Goal: Obtain resource: Obtain resource

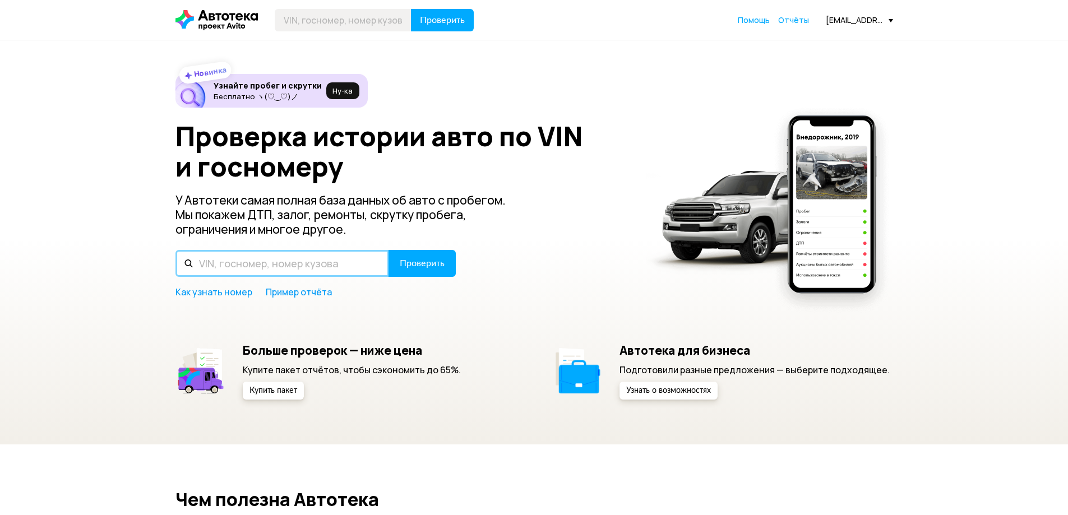
paste input "[US_VEHICLE_IDENTIFICATION_NUMBER]"
type input "[US_VEHICLE_IDENTIFICATION_NUMBER]"
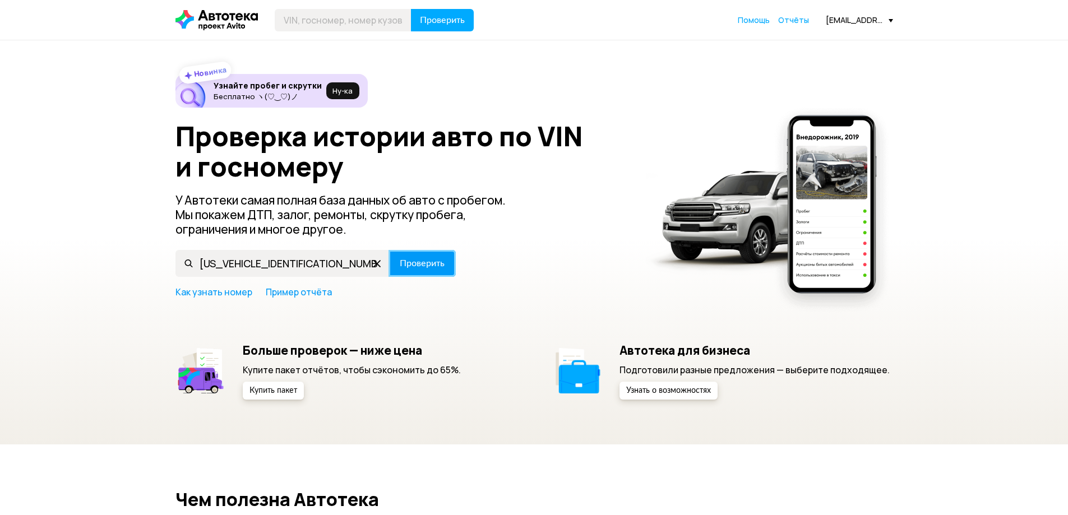
click at [428, 265] on span "Проверить" at bounding box center [422, 263] width 45 height 9
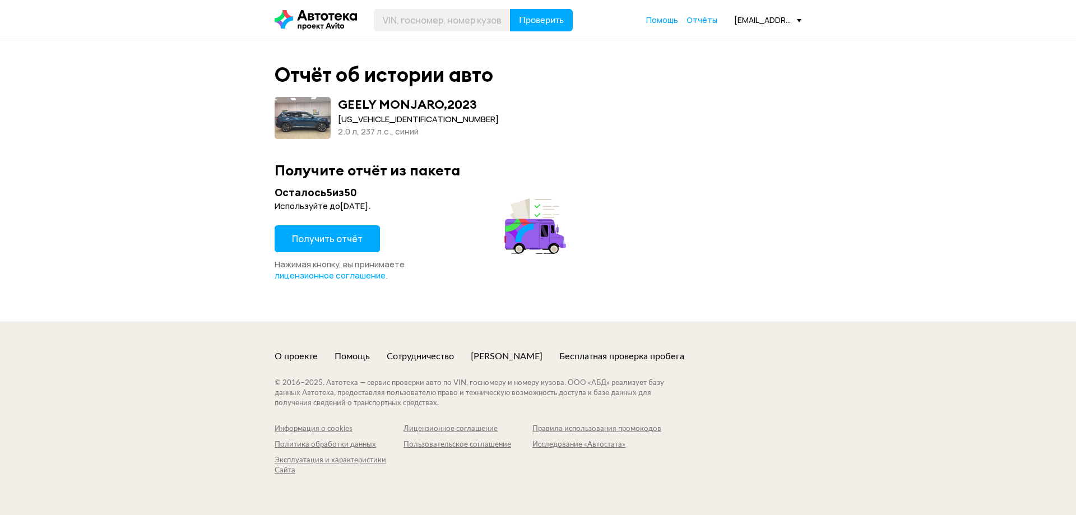
click at [323, 239] on span "Получить отчёт" at bounding box center [327, 239] width 71 height 12
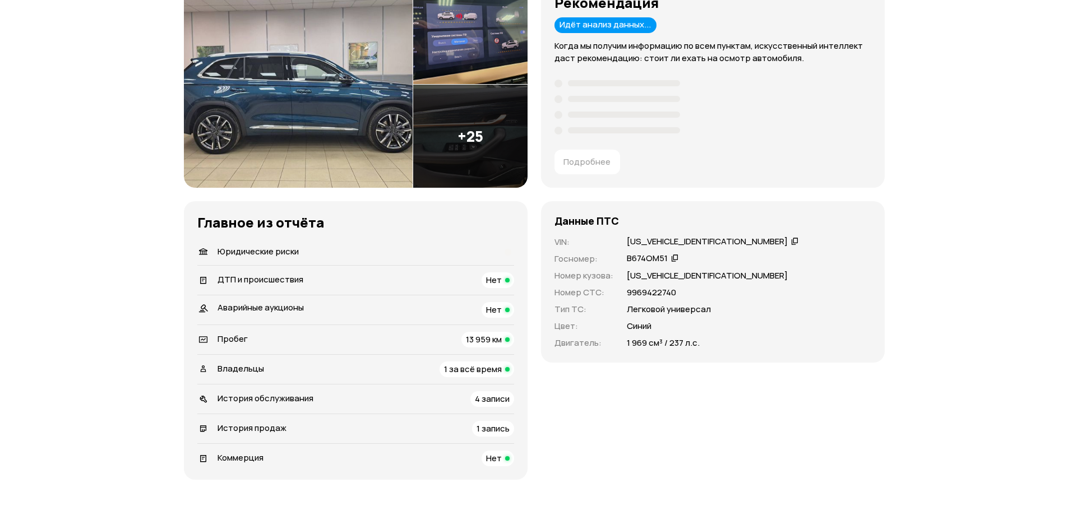
scroll to position [224, 0]
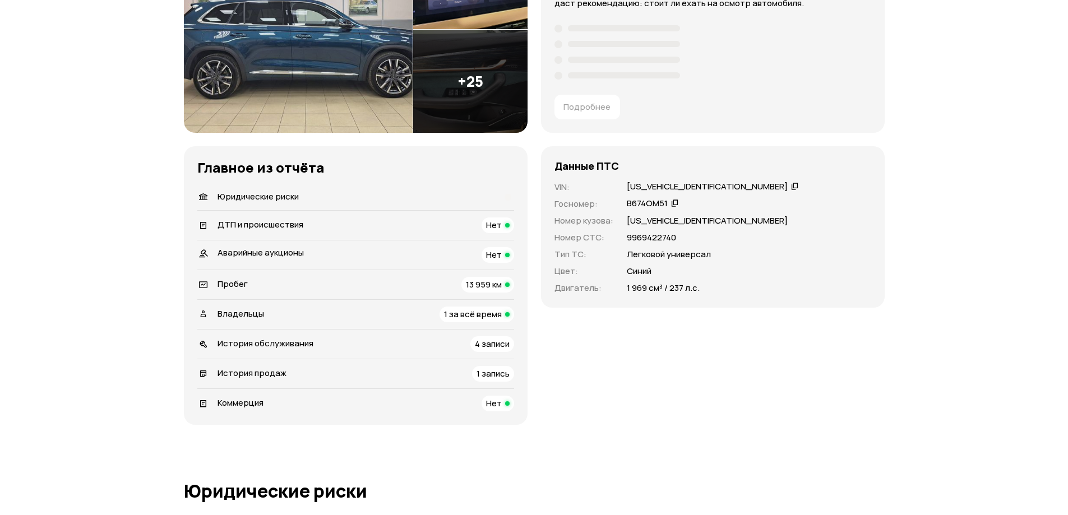
click at [483, 286] on span "13 959 км" at bounding box center [484, 285] width 36 height 12
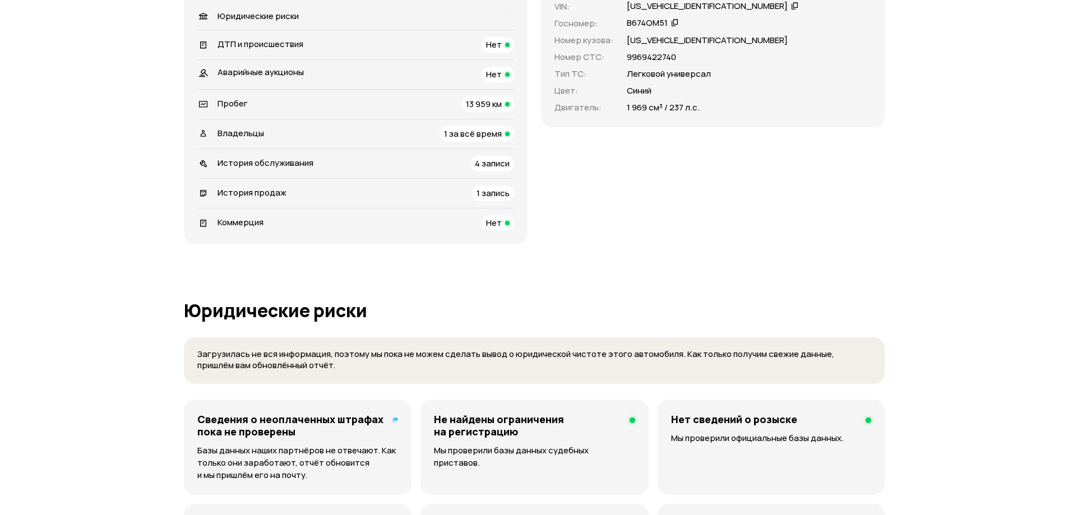
scroll to position [381, 0]
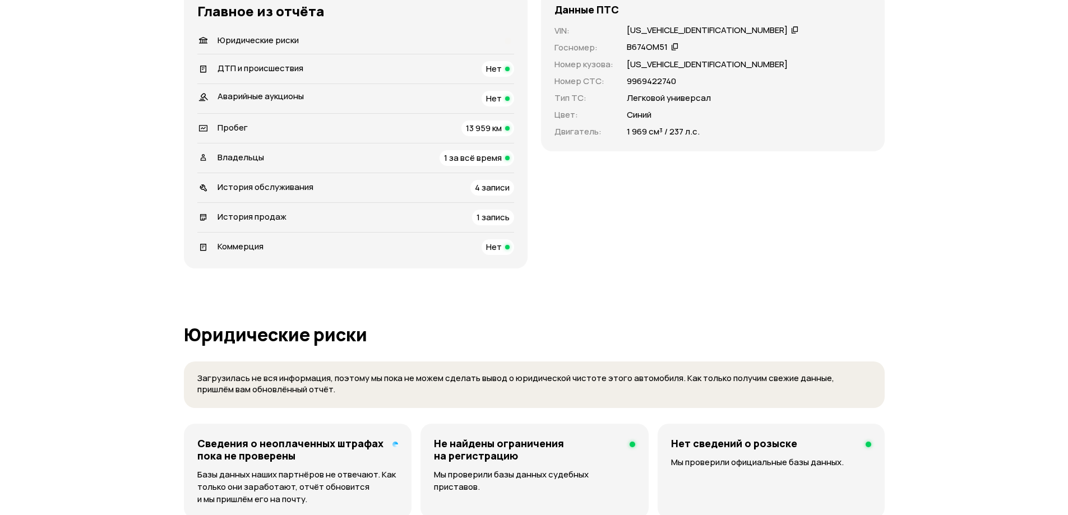
click at [393, 445] on icon at bounding box center [395, 445] width 6 height 6
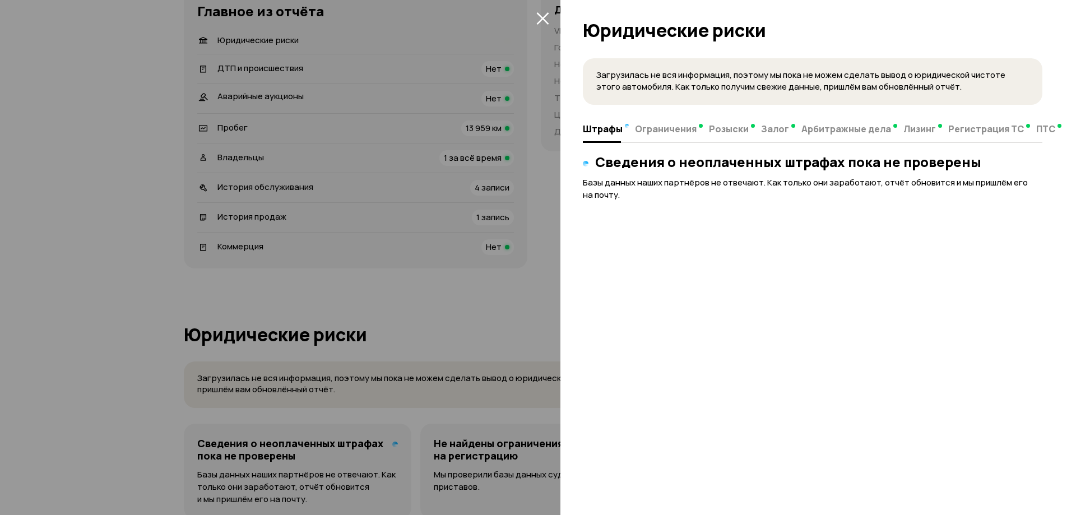
click at [421, 300] on div at bounding box center [538, 257] width 1076 height 515
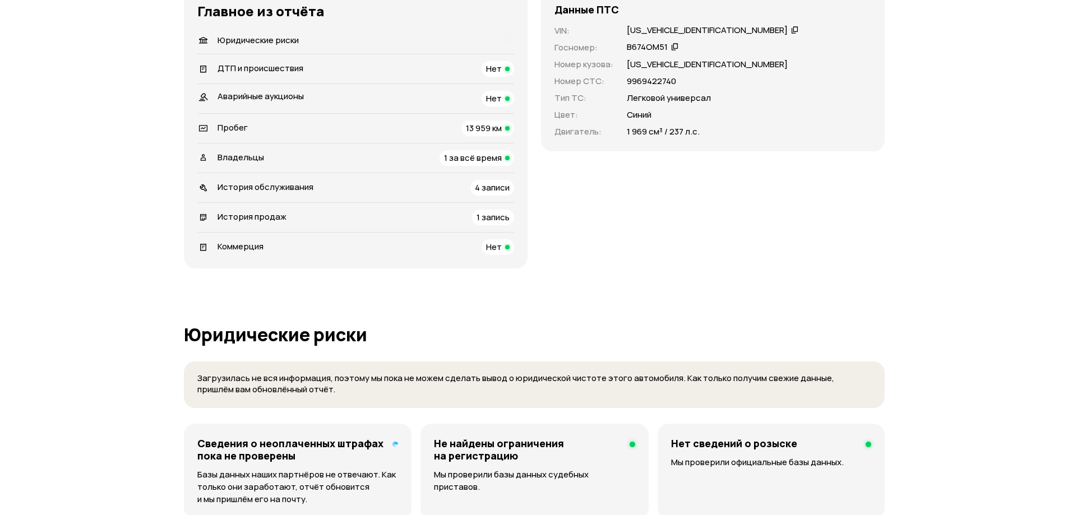
click at [503, 189] on span "4 записи" at bounding box center [492, 188] width 35 height 12
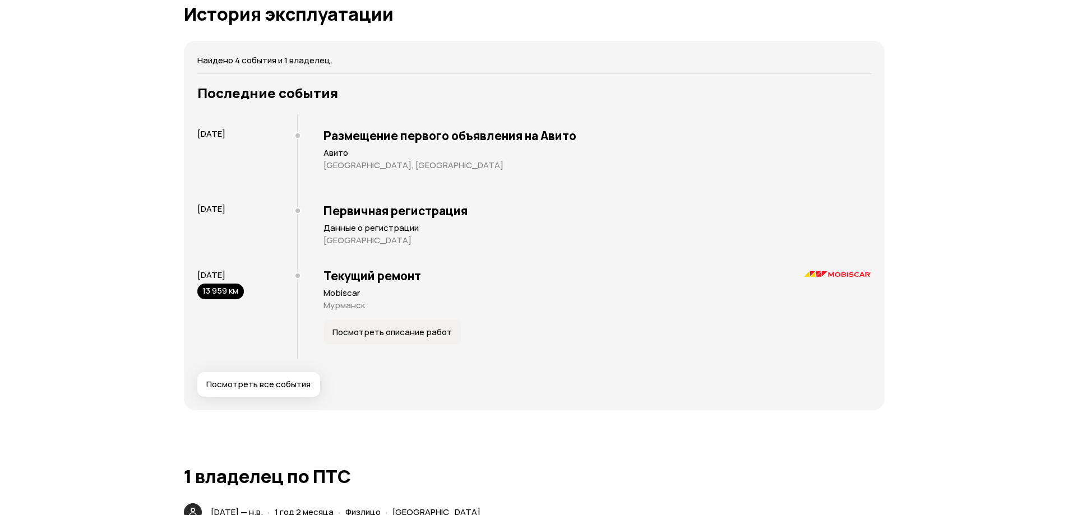
scroll to position [2013, 0]
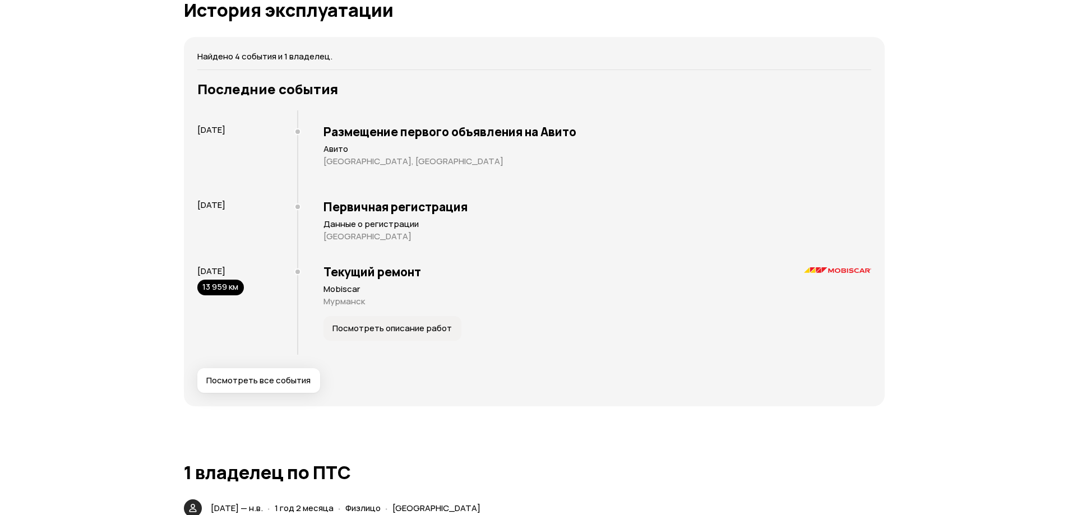
click at [368, 328] on span "Посмотреть описание работ" at bounding box center [391, 328] width 119 height 11
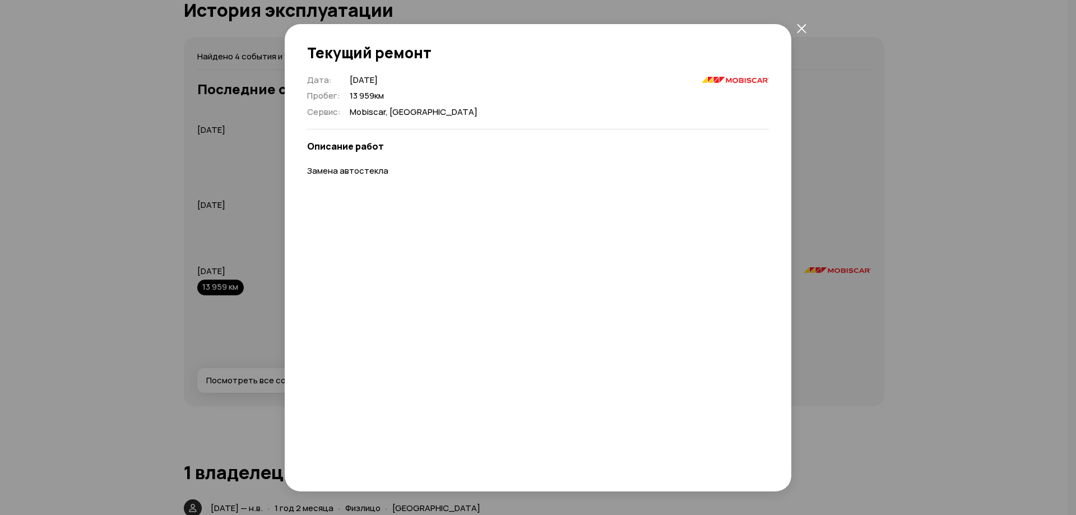
click at [801, 24] on icon "закрыть" at bounding box center [802, 29] width 10 height 10
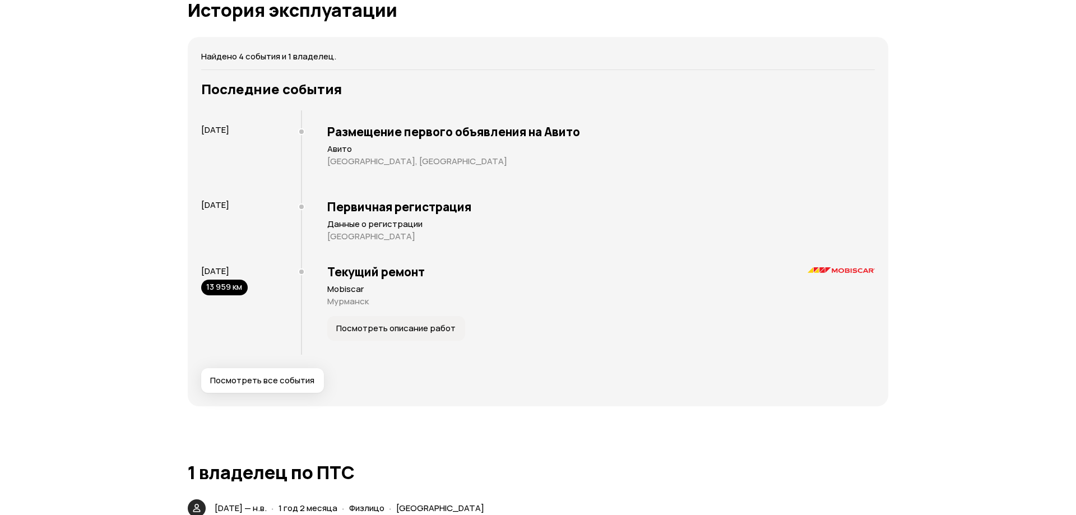
click at [271, 384] on span "Посмотреть все события" at bounding box center [262, 380] width 104 height 11
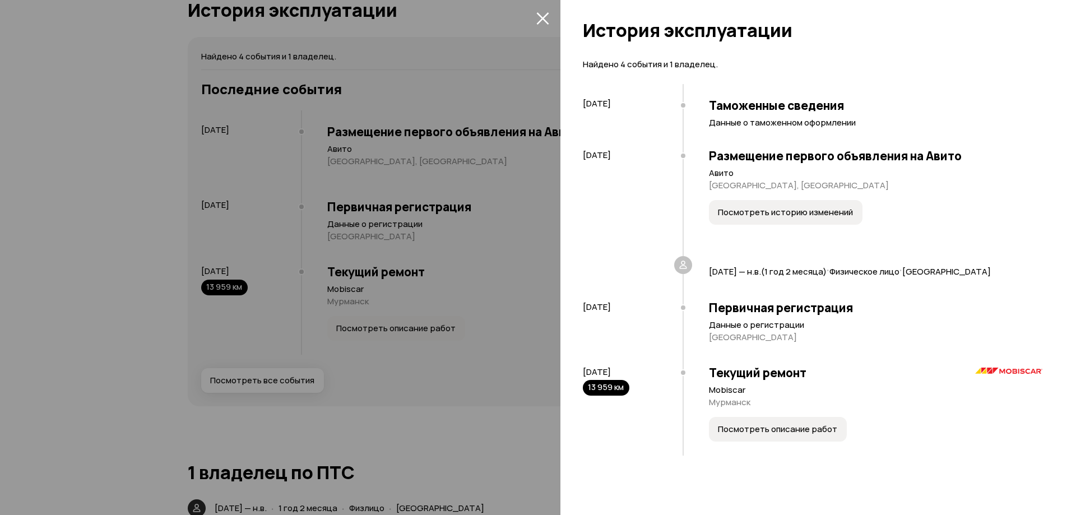
click at [544, 16] on icon "закрыть" at bounding box center [542, 18] width 12 height 12
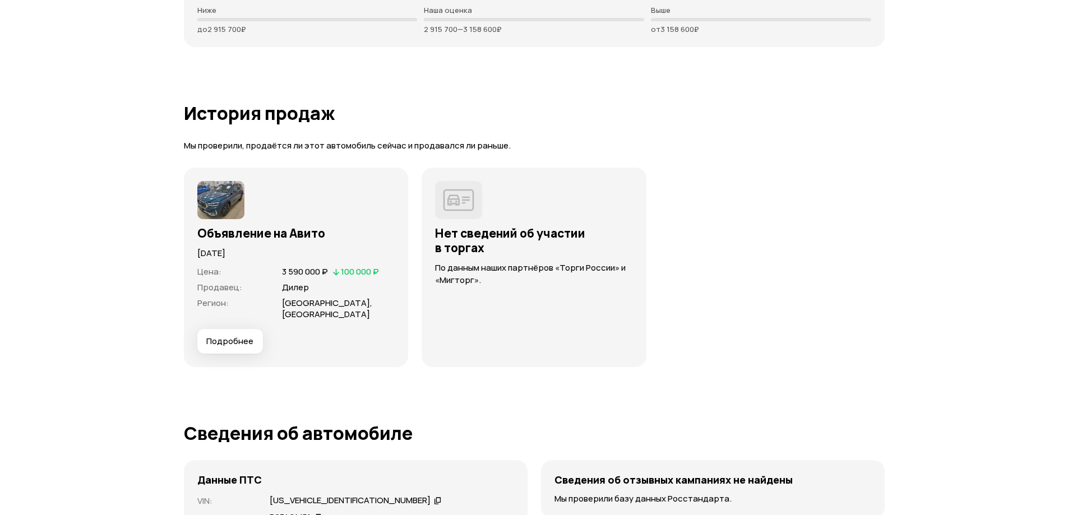
scroll to position [2853, 0]
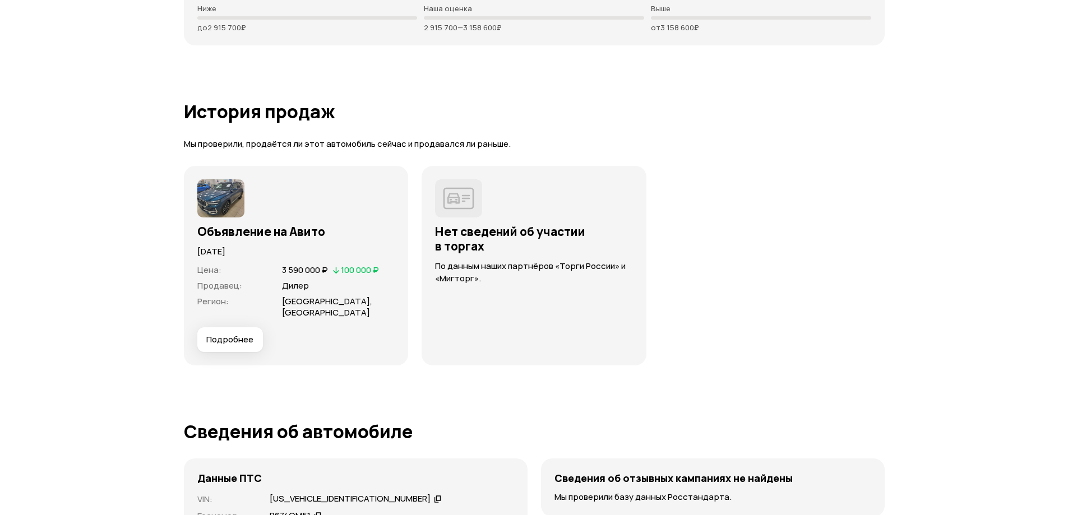
click at [240, 345] on span "Подробнее" at bounding box center [229, 339] width 47 height 11
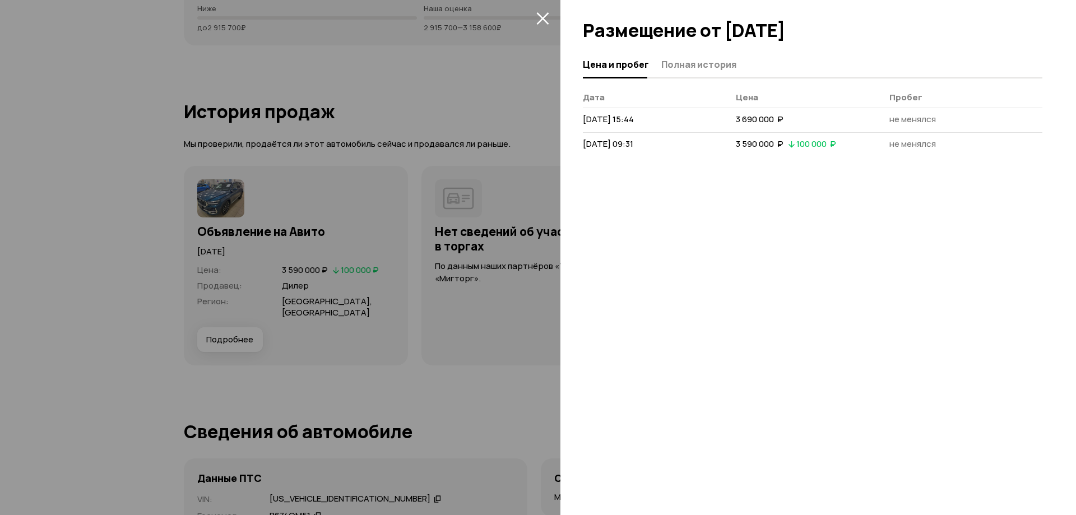
click at [470, 397] on div at bounding box center [538, 257] width 1076 height 515
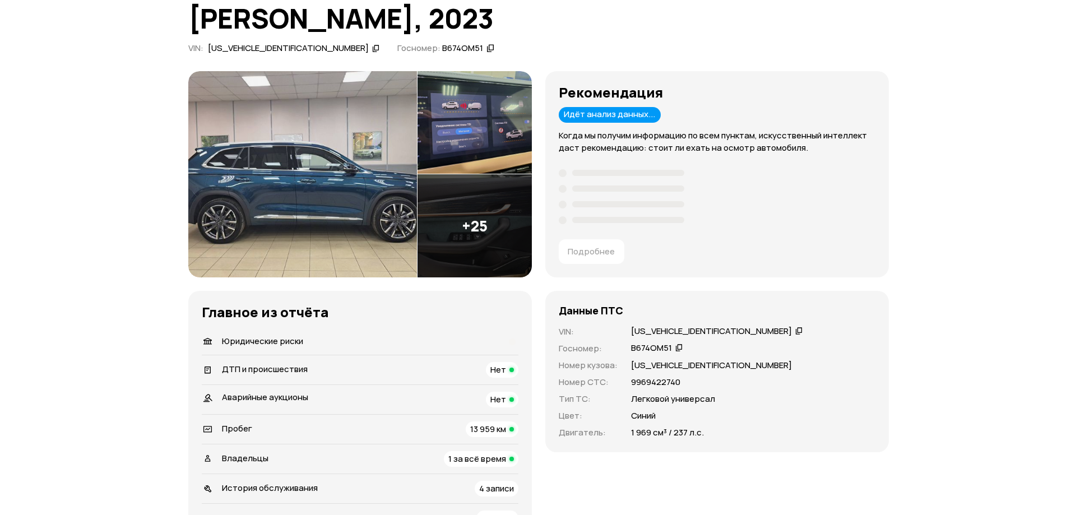
scroll to position [0, 0]
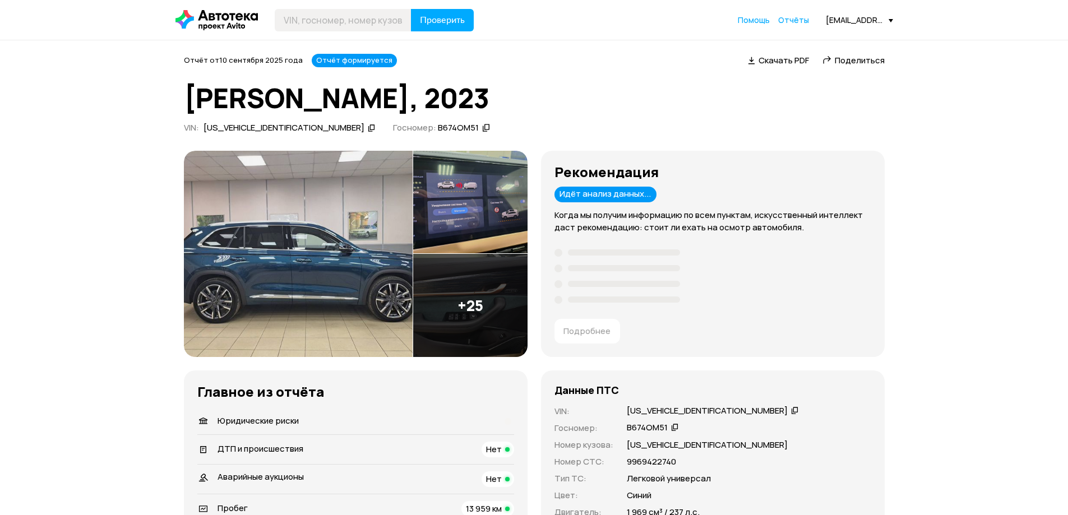
click at [335, 261] on img at bounding box center [298, 254] width 229 height 206
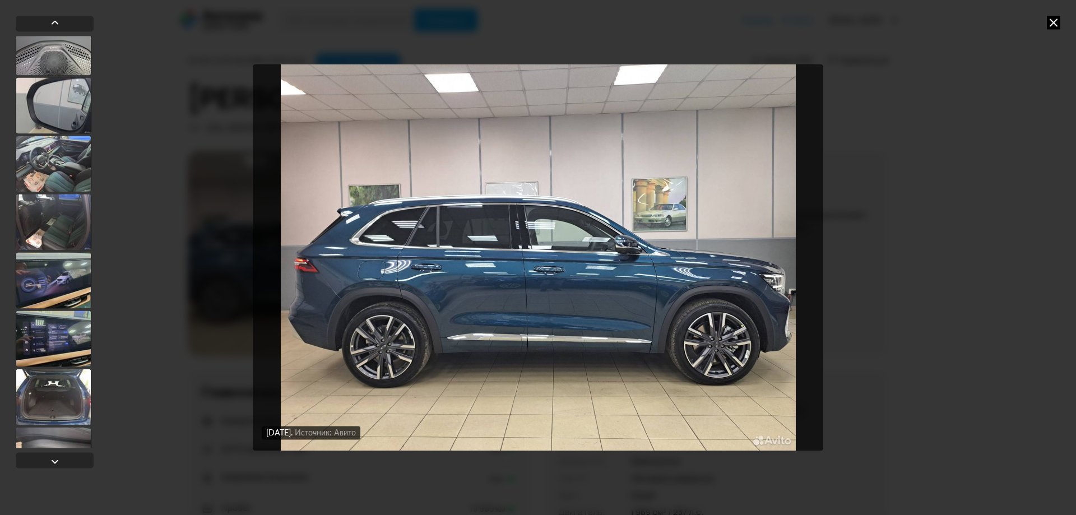
scroll to position [1221, 0]
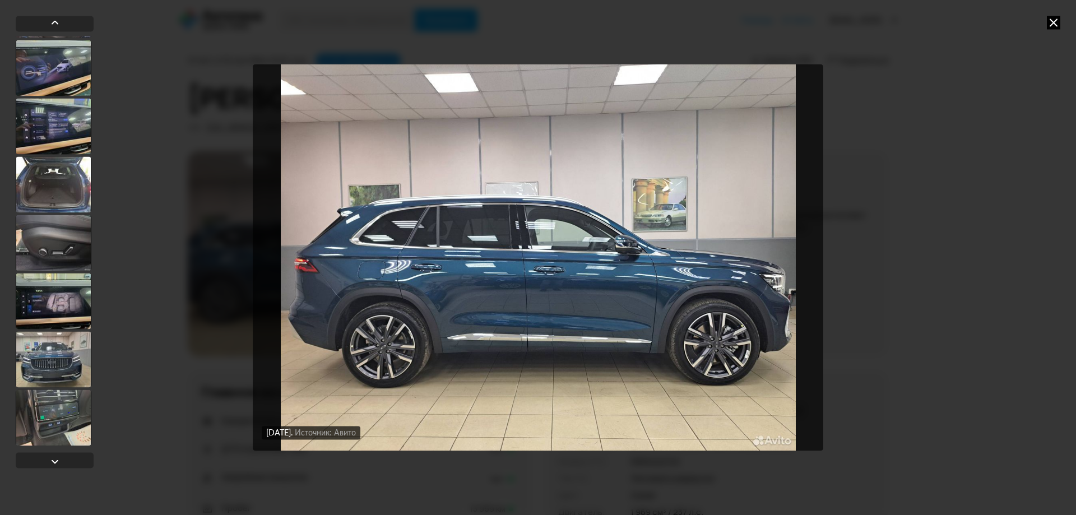
click at [43, 360] on div at bounding box center [54, 359] width 76 height 56
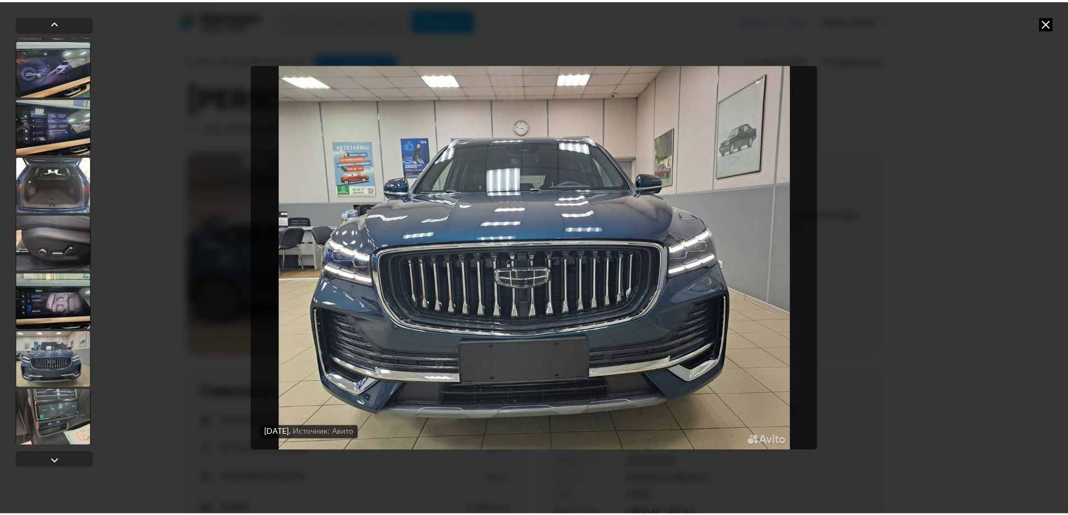
scroll to position [1220, 0]
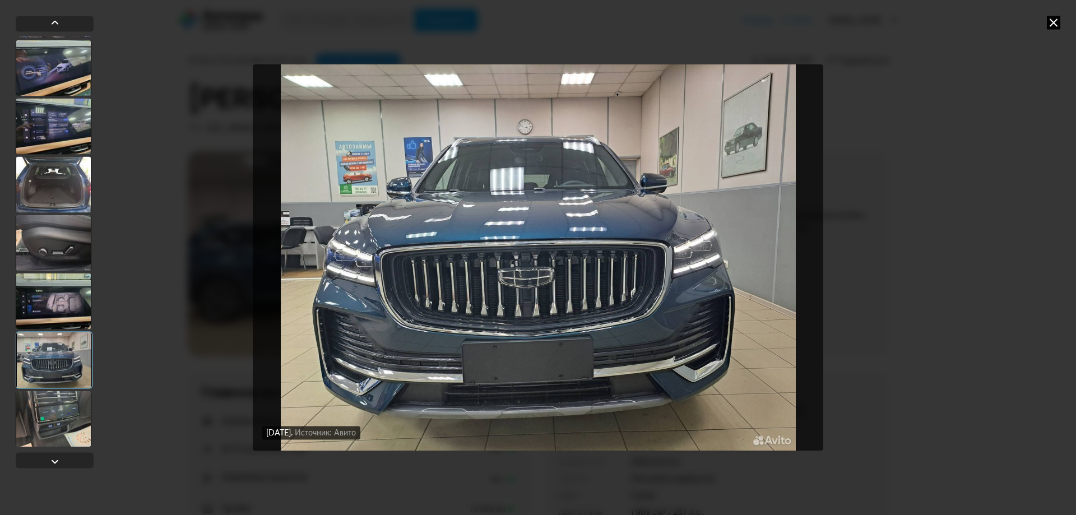
click at [1054, 22] on icon at bounding box center [1053, 22] width 13 height 13
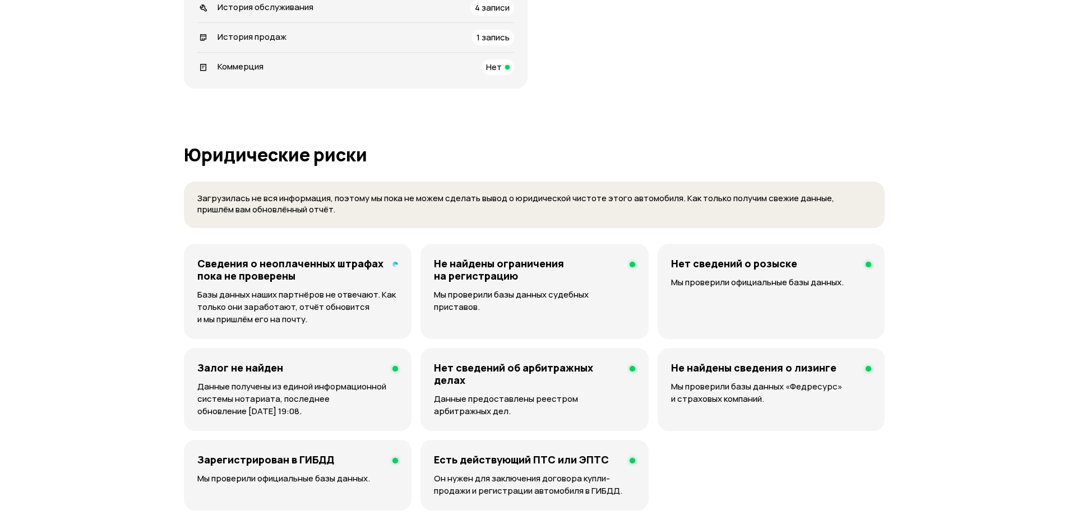
scroll to position [785, 0]
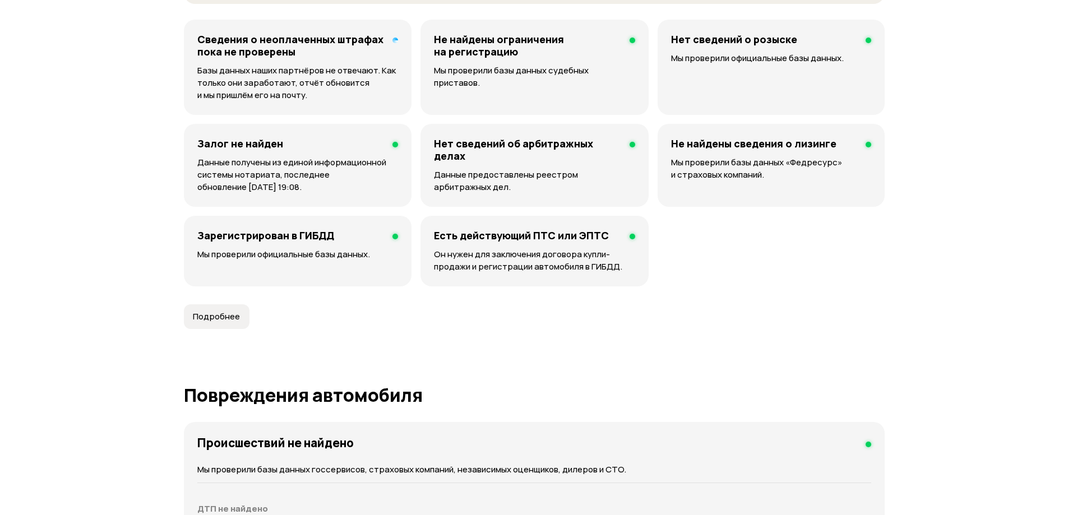
click at [363, 254] on p "Мы проверили официальные базы данных." at bounding box center [297, 254] width 201 height 12
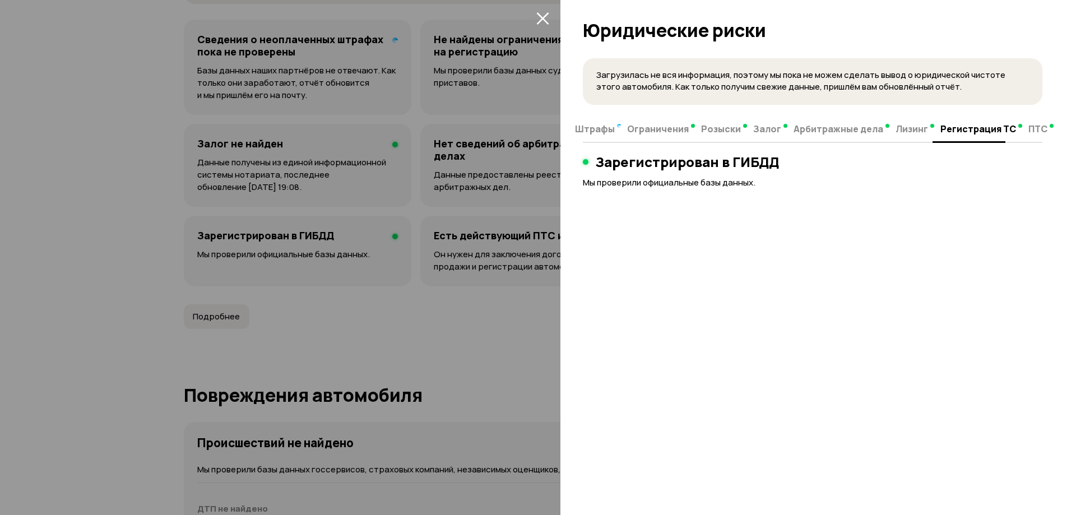
click at [363, 254] on div at bounding box center [538, 257] width 1076 height 515
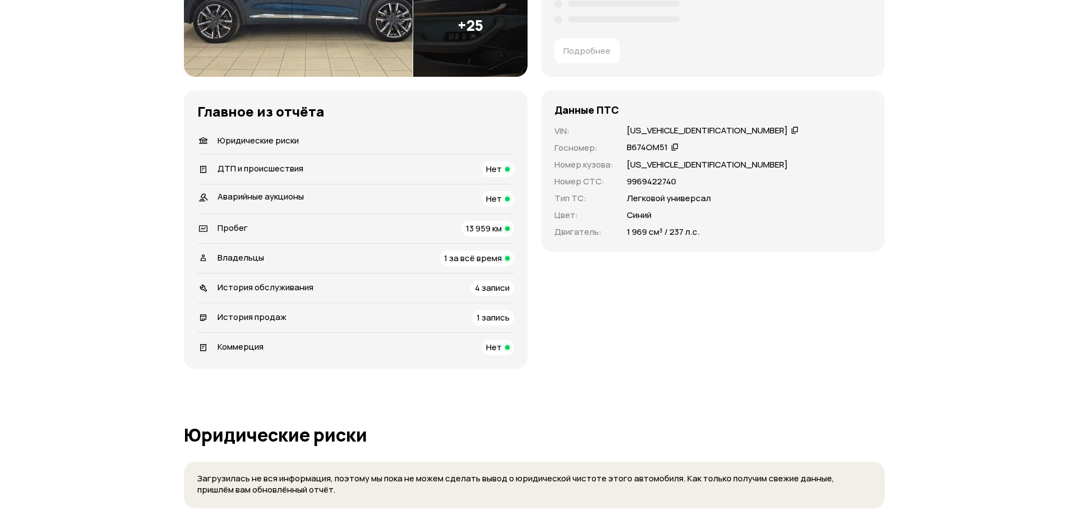
click at [496, 286] on span "4 записи" at bounding box center [492, 288] width 35 height 12
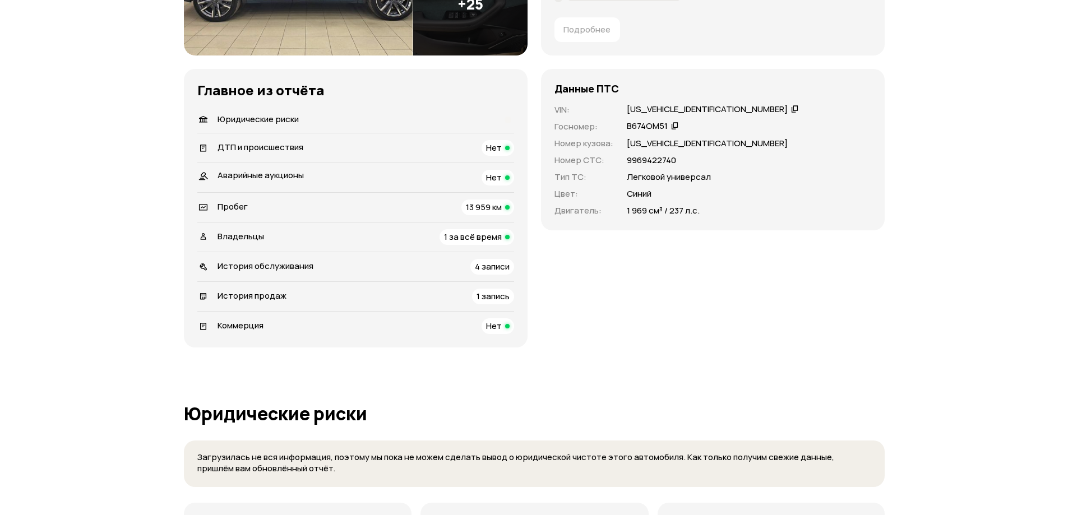
scroll to position [0, 0]
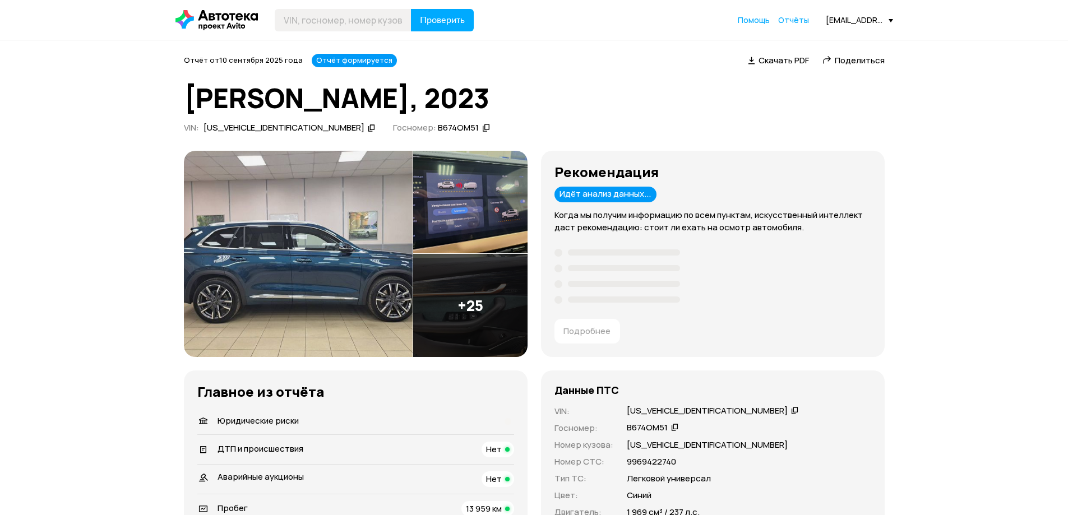
click at [368, 126] on icon at bounding box center [372, 127] width 8 height 11
